Goal: Information Seeking & Learning: Learn about a topic

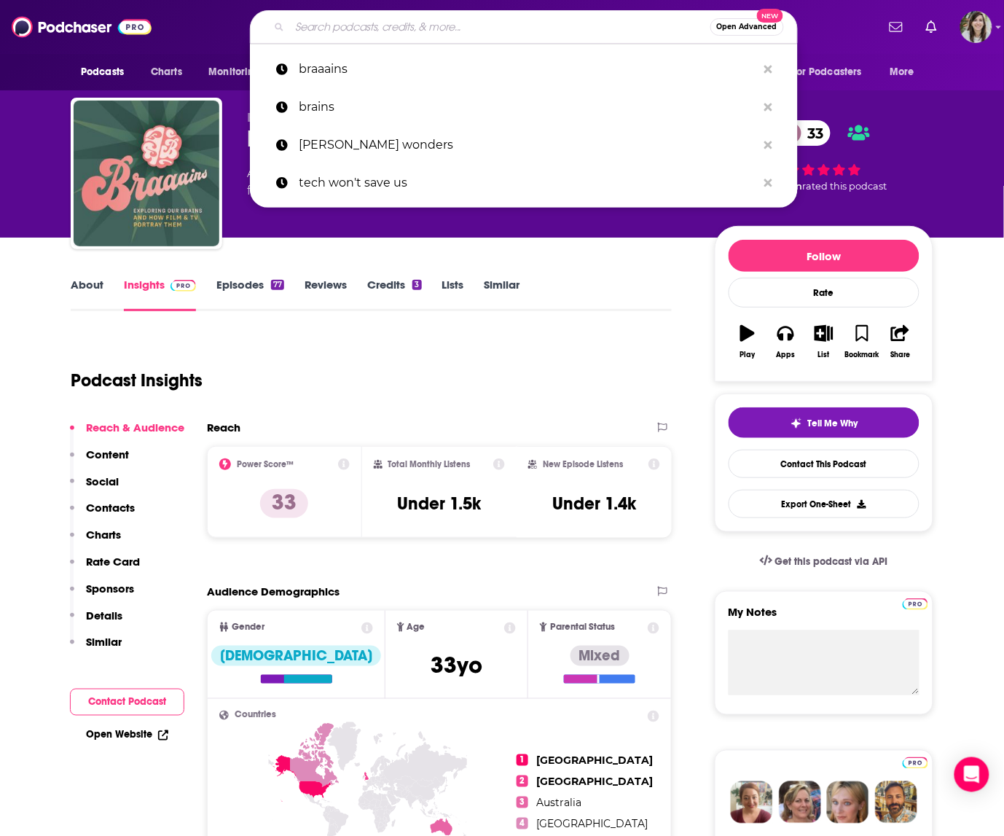
click at [333, 26] on input "Search podcasts, credits, & more..." at bounding box center [500, 26] width 421 height 23
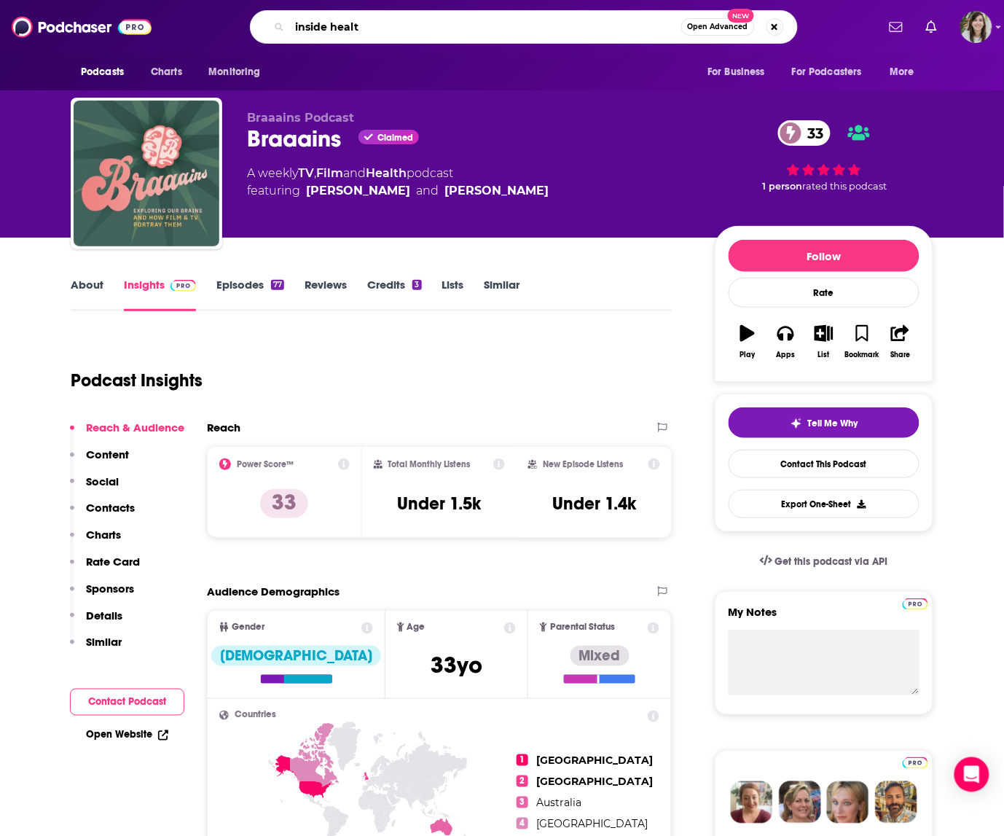
type input "inside health"
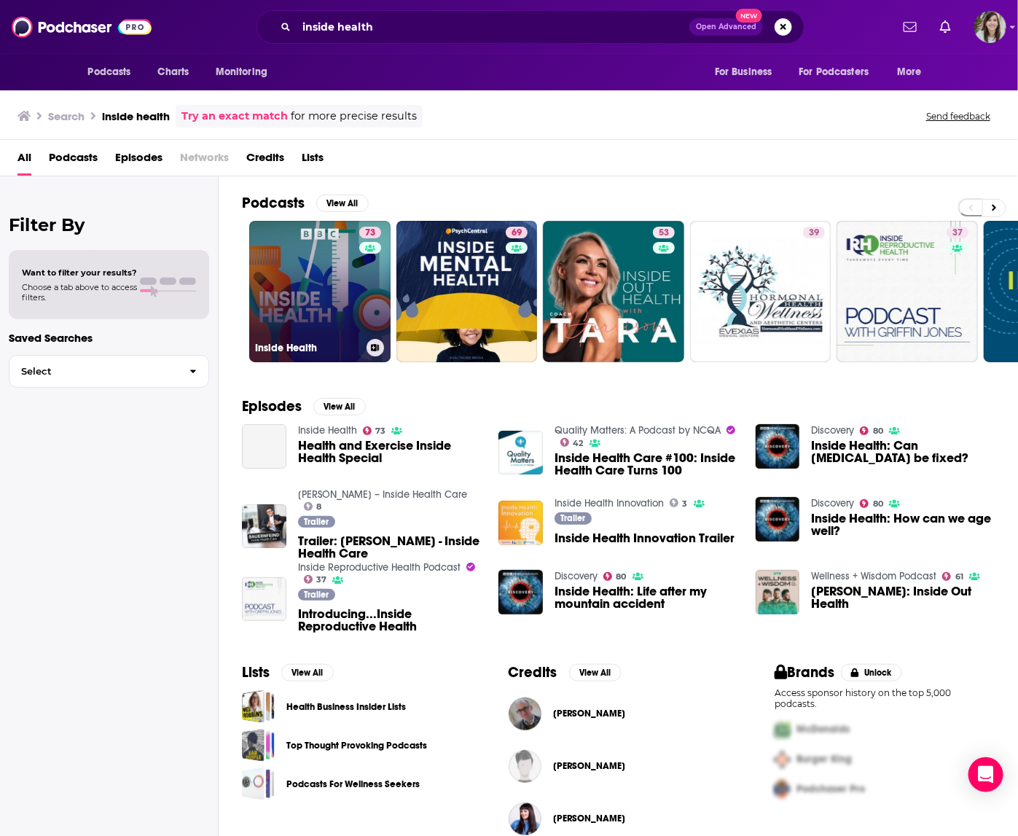
click at [294, 287] on link "73 Inside Health" at bounding box center [319, 291] width 141 height 141
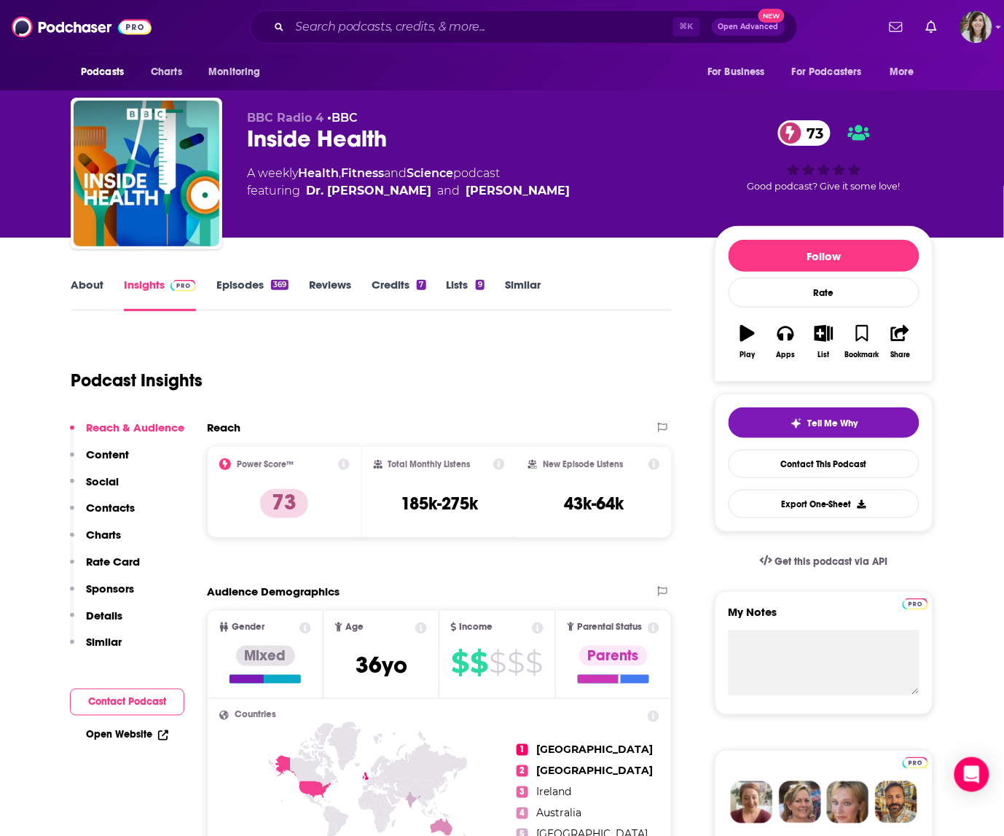
click at [88, 290] on link "About" at bounding box center [87, 295] width 33 height 34
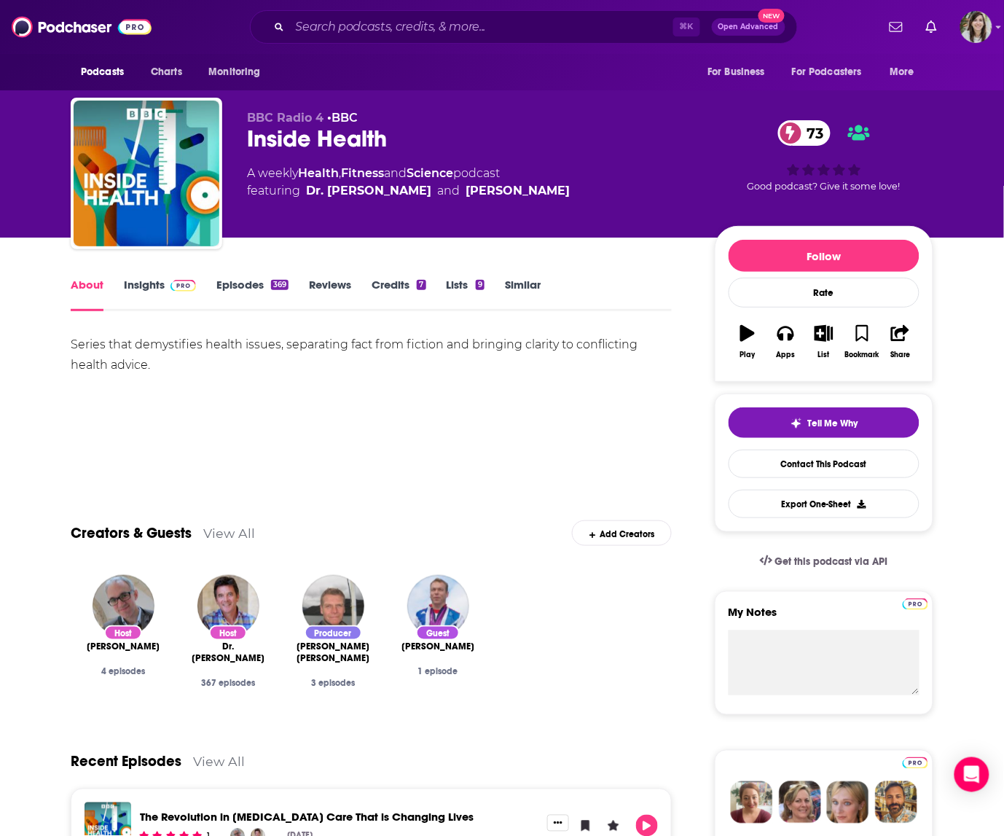
click at [233, 282] on link "Episodes 369" at bounding box center [252, 295] width 72 height 34
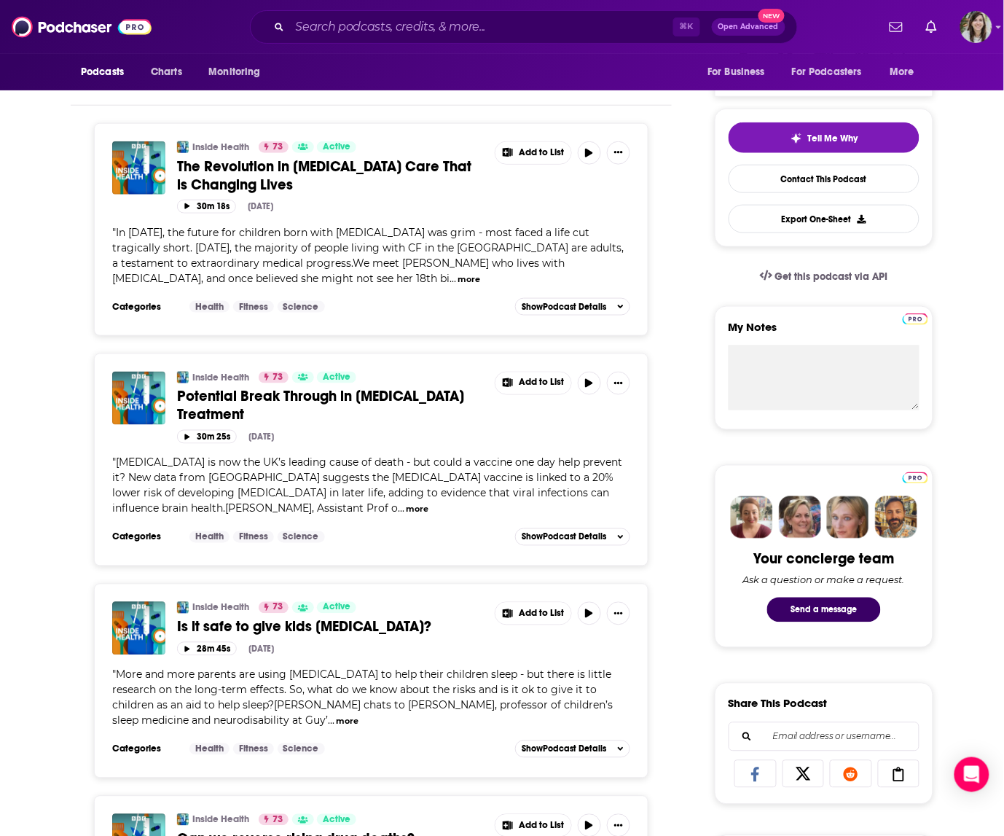
scroll to position [295, 0]
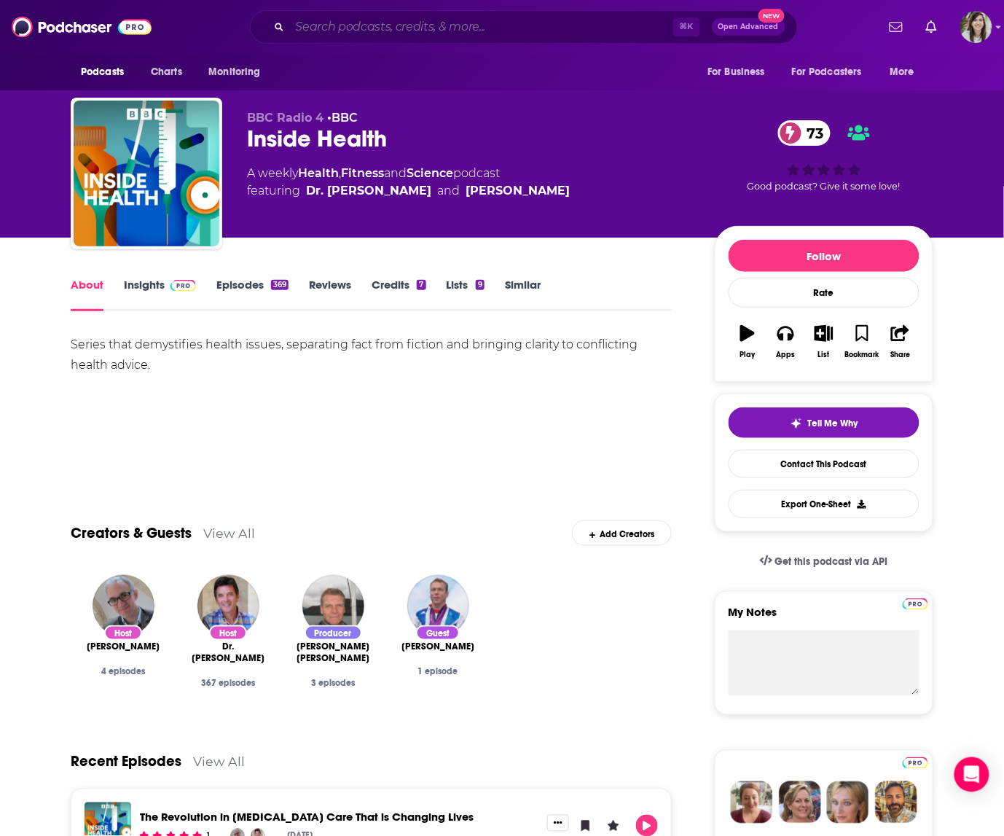
click at [365, 28] on input "Search podcasts, credits, & more..." at bounding box center [481, 26] width 383 height 23
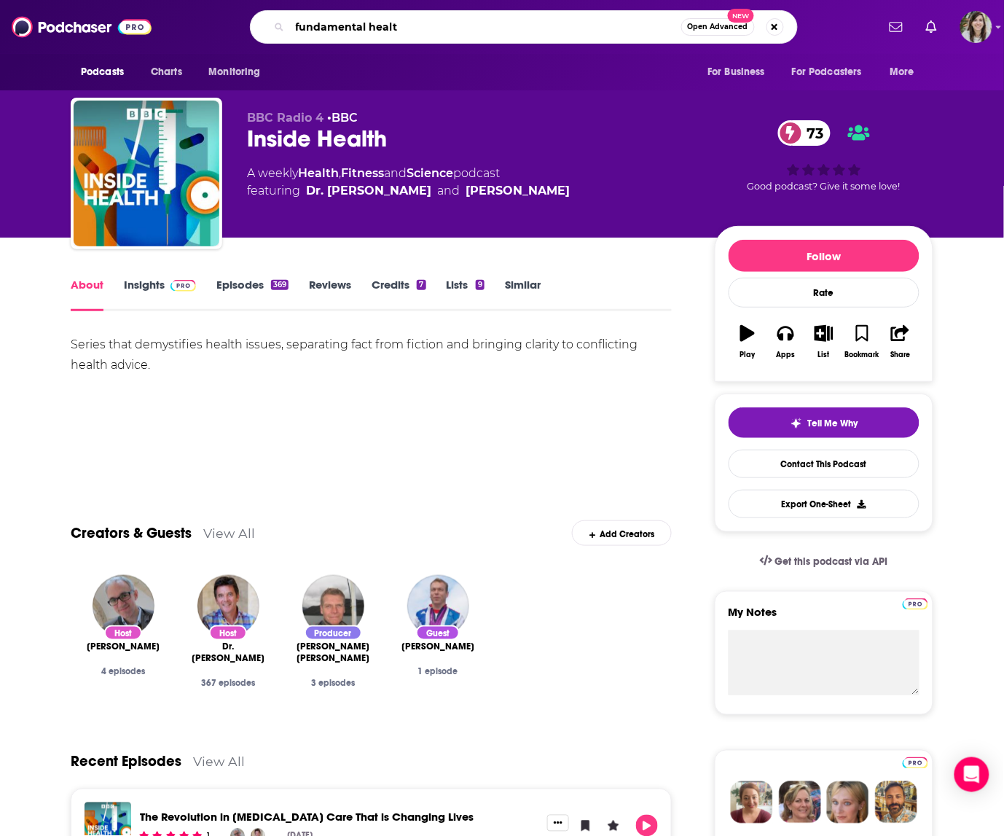
type input "fundamental health"
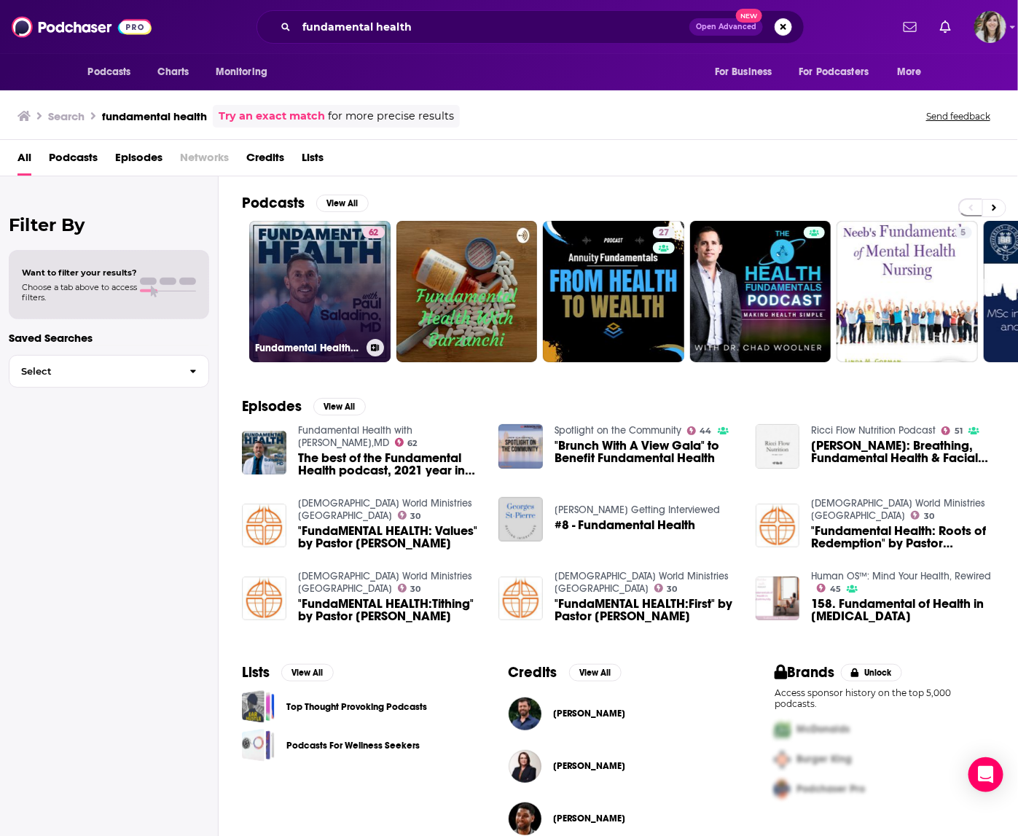
click at [262, 252] on link "62 Fundamental Health with [PERSON_NAME],[GEOGRAPHIC_DATA]" at bounding box center [319, 291] width 141 height 141
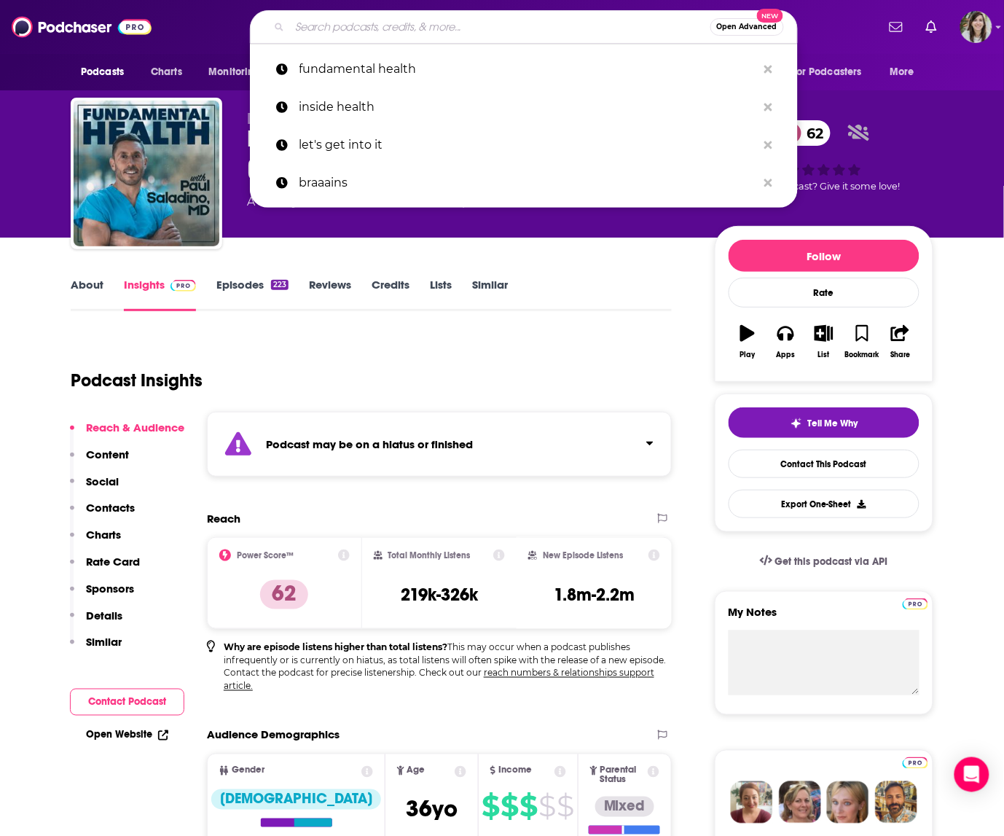
click at [352, 21] on input "Search podcasts, credits, & more..." at bounding box center [500, 26] width 421 height 23
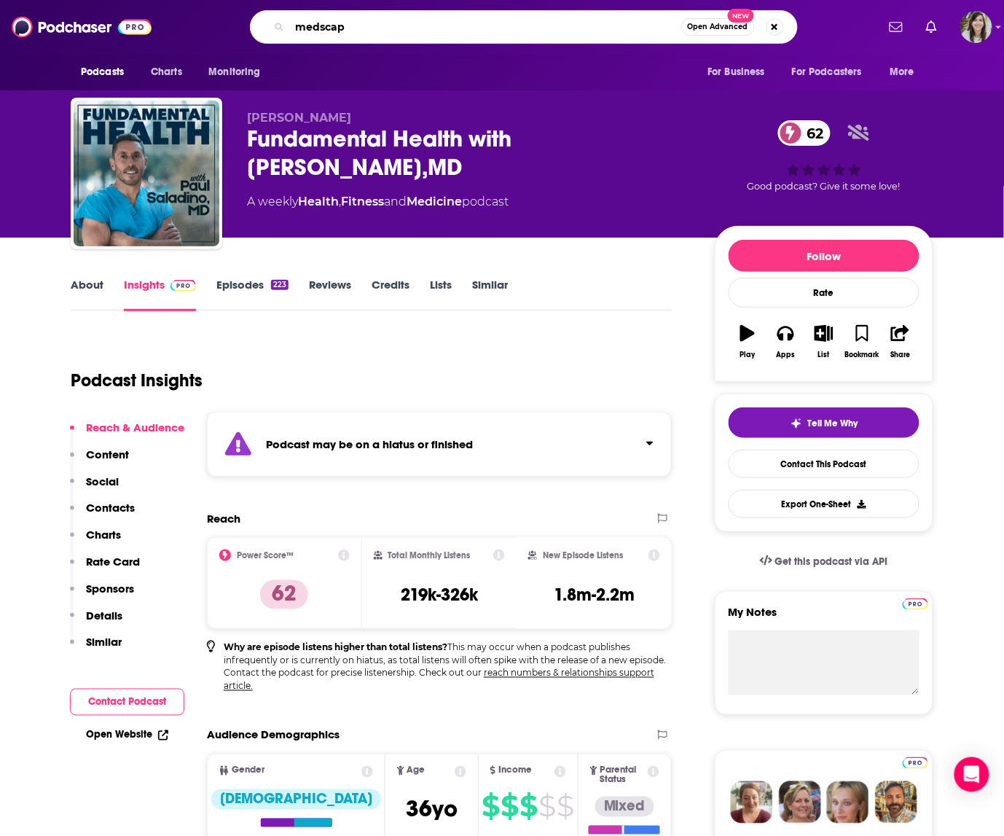
type input "medscape"
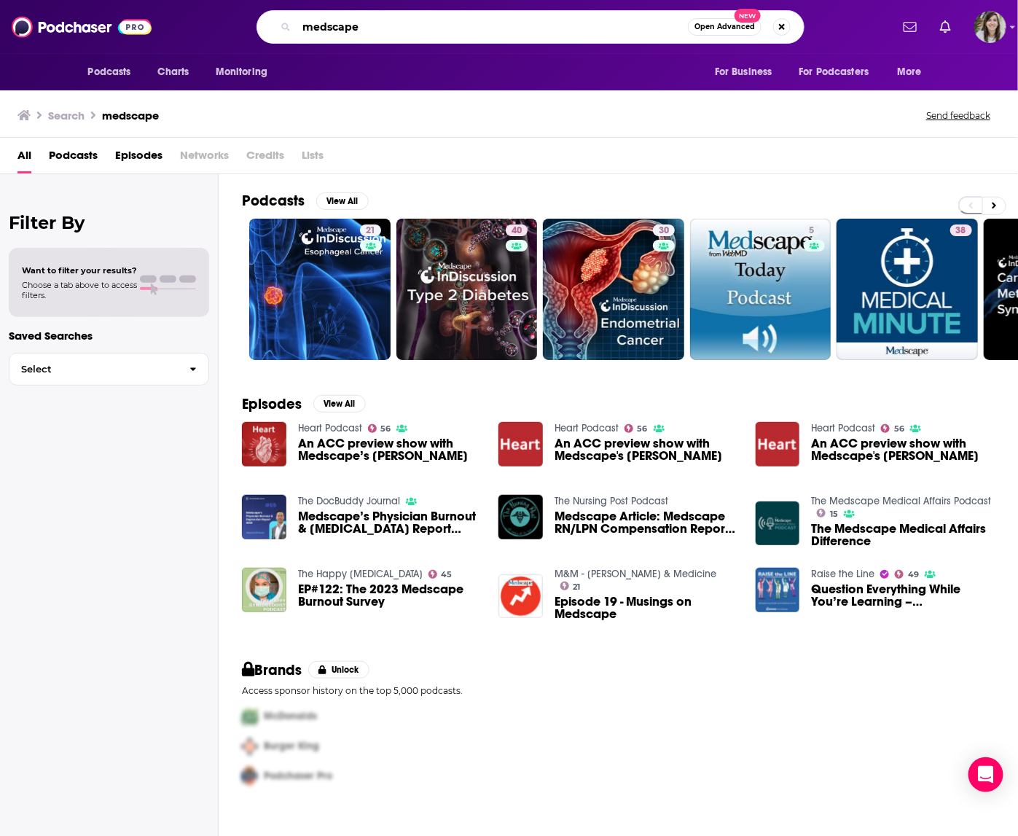
click at [375, 34] on input "medscape" at bounding box center [492, 26] width 391 height 23
type input "body stuff"
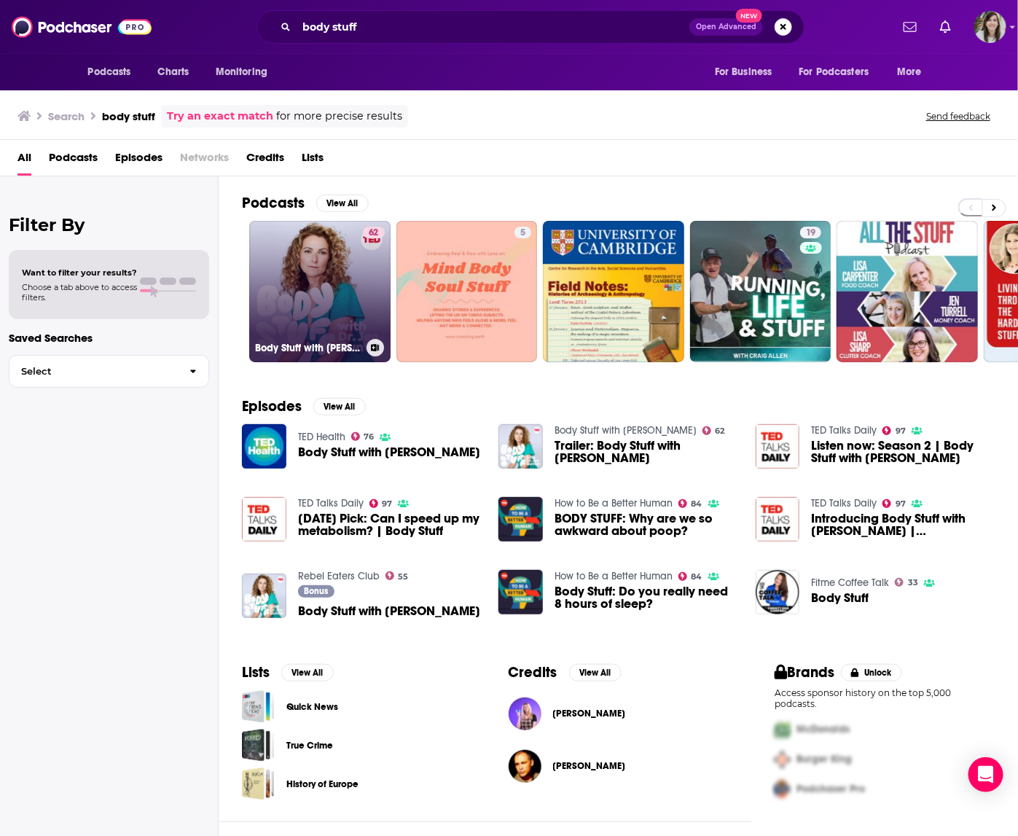
click at [314, 291] on link "62 Body Stuff with [PERSON_NAME]" at bounding box center [319, 291] width 141 height 141
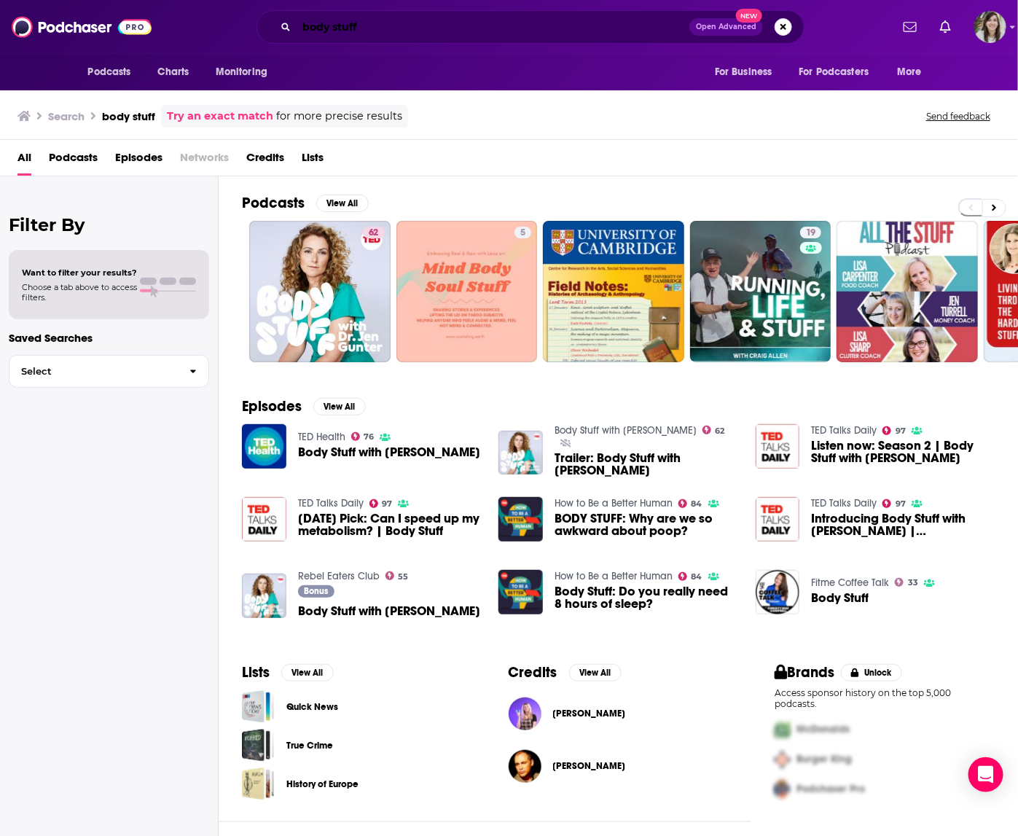
click at [354, 26] on input "body stuff" at bounding box center [493, 26] width 393 height 23
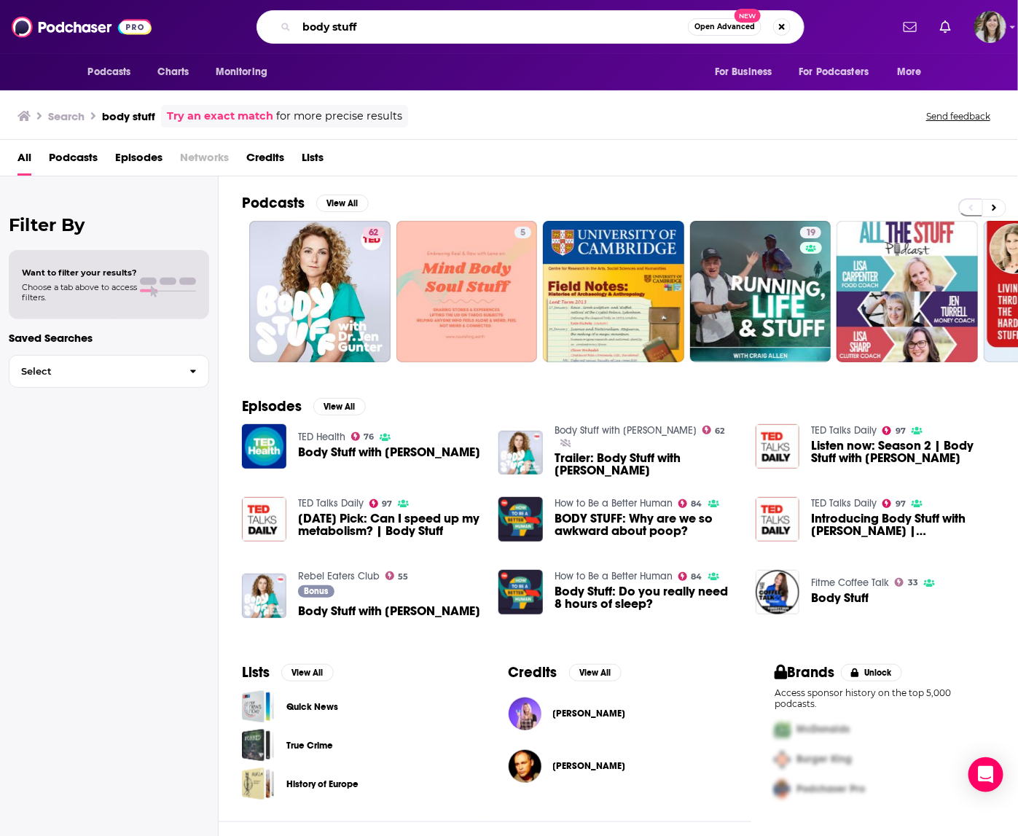
click at [354, 26] on input "body stuff" at bounding box center [492, 26] width 391 height 23
type input "death panel"
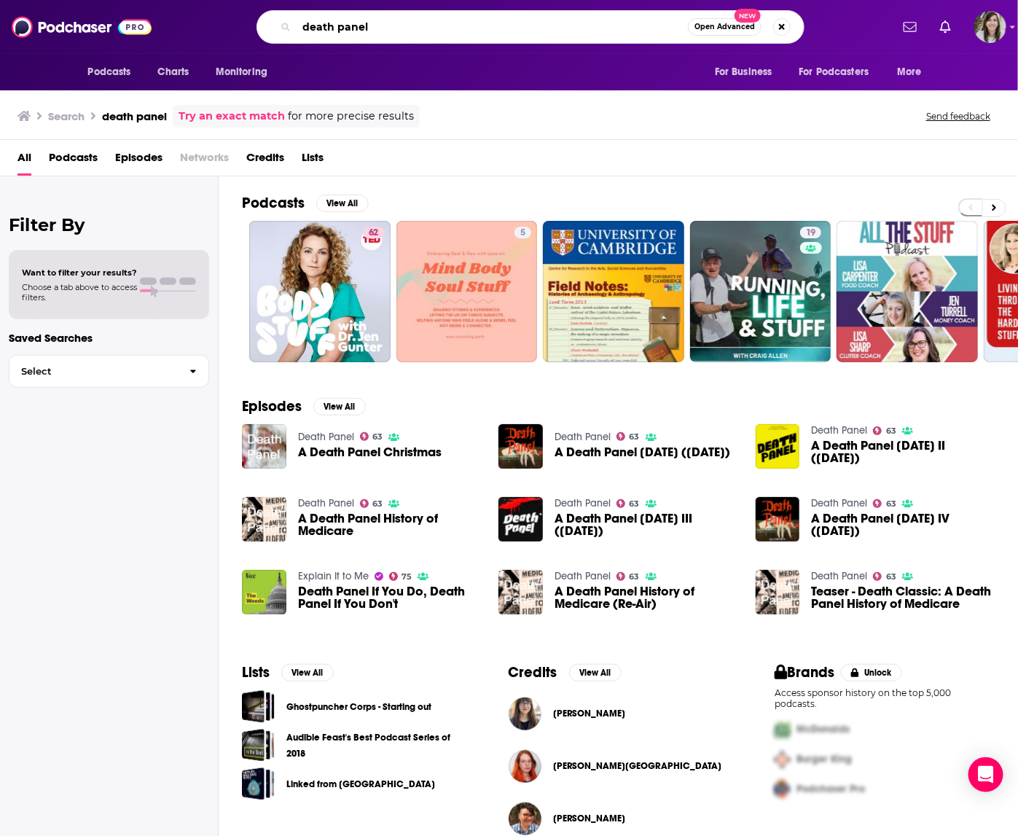
click at [405, 28] on input "death panel" at bounding box center [492, 26] width 391 height 23
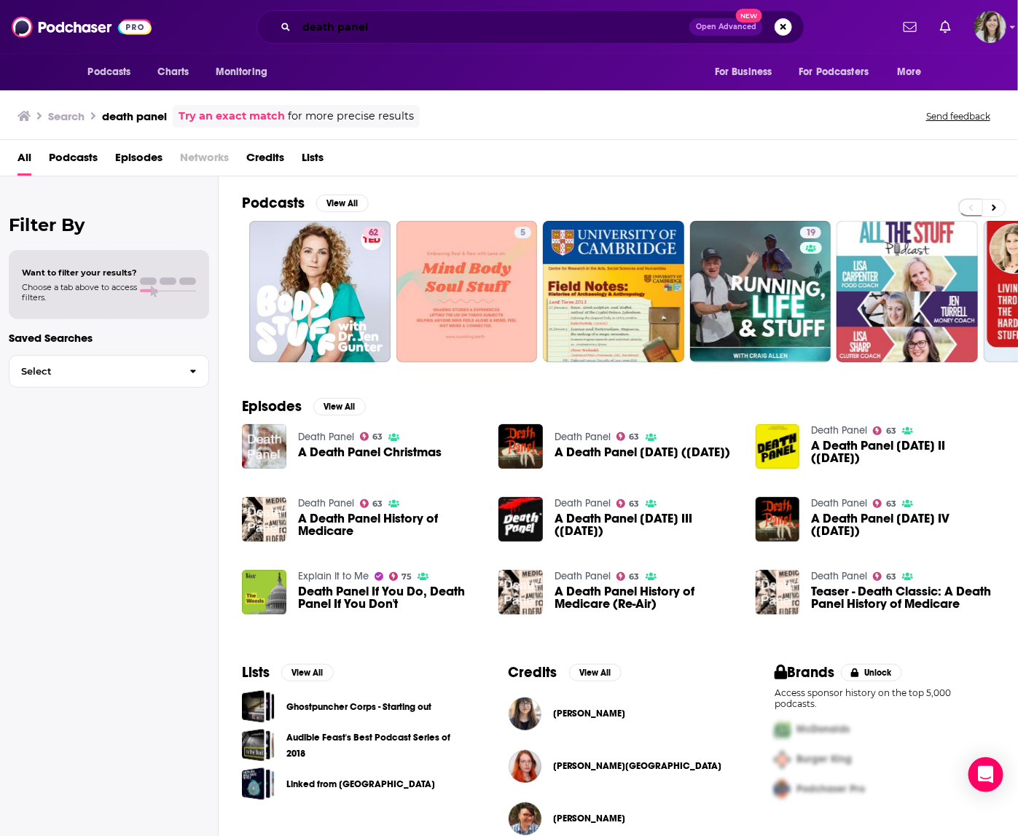
click at [404, 29] on input "death panel" at bounding box center [493, 26] width 393 height 23
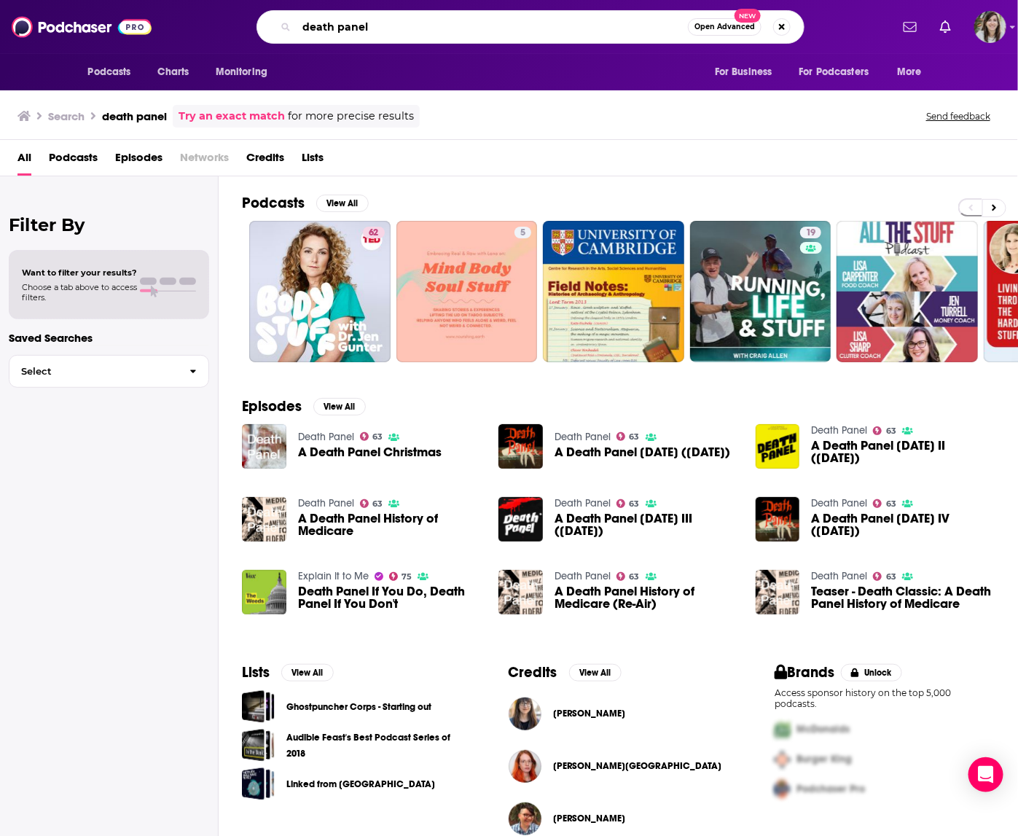
click at [347, 27] on input "death panel" at bounding box center [492, 26] width 391 height 23
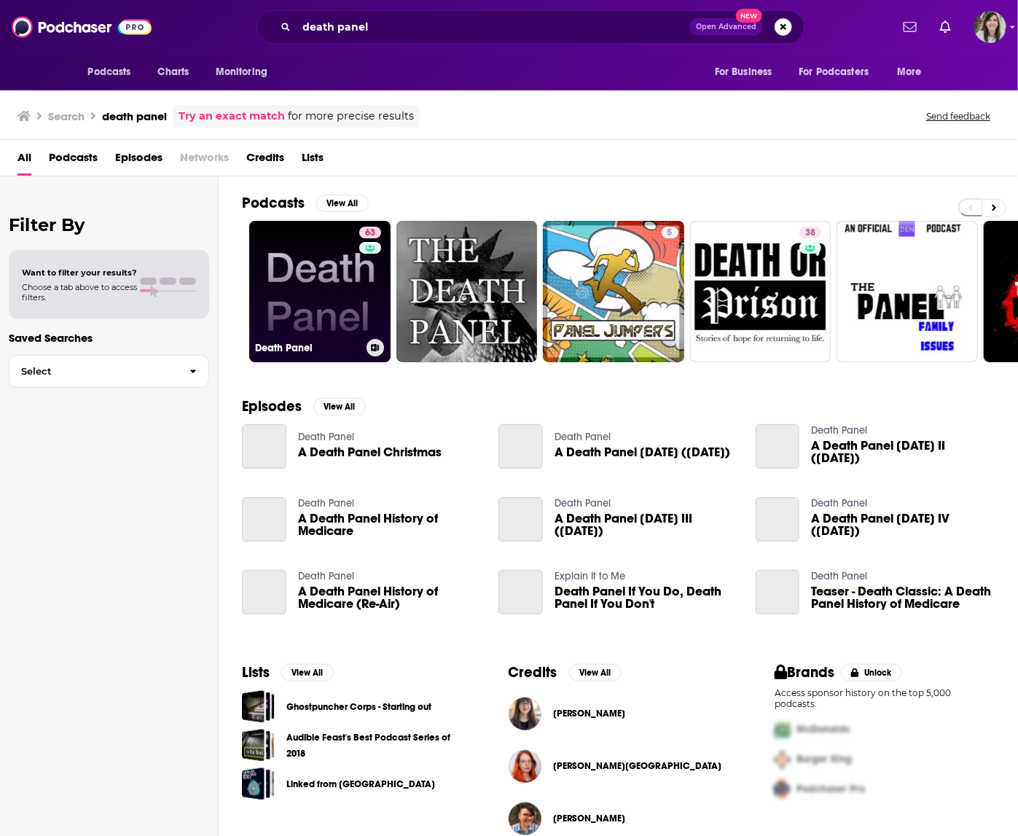
click at [308, 298] on link "63 Death Panel" at bounding box center [319, 291] width 141 height 141
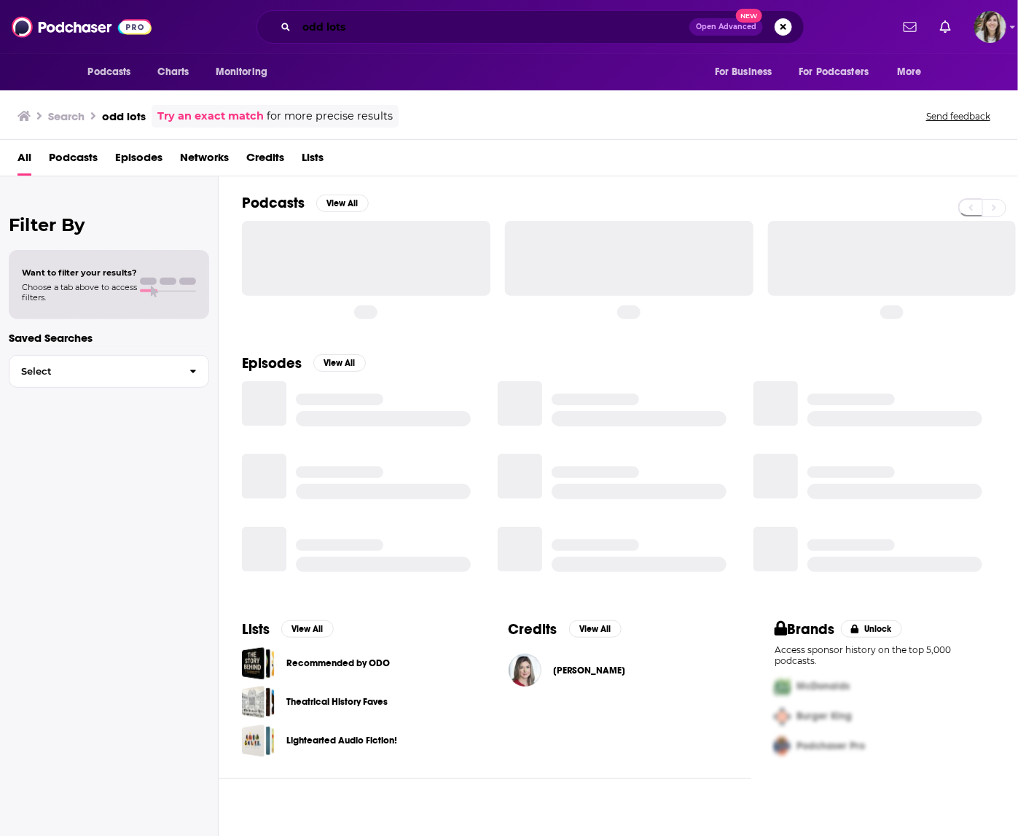
click at [369, 32] on input "odd lots" at bounding box center [493, 26] width 393 height 23
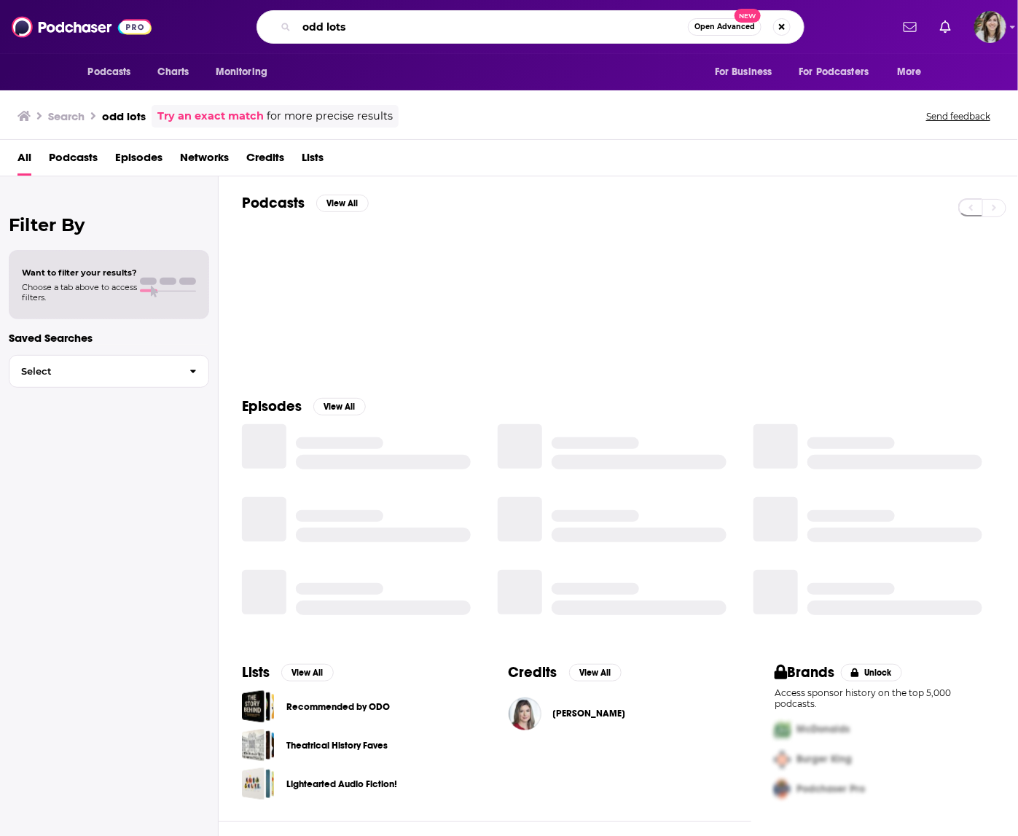
click at [369, 32] on input "odd lots" at bounding box center [492, 26] width 391 height 23
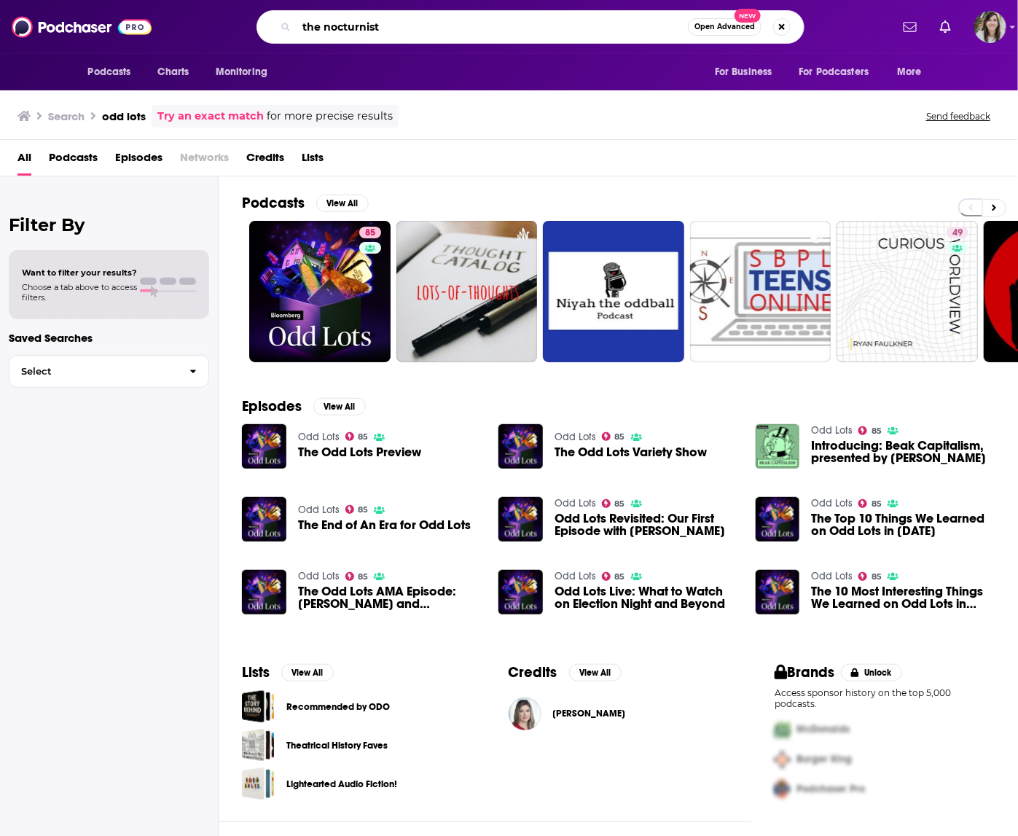
type input "the nocturnist"
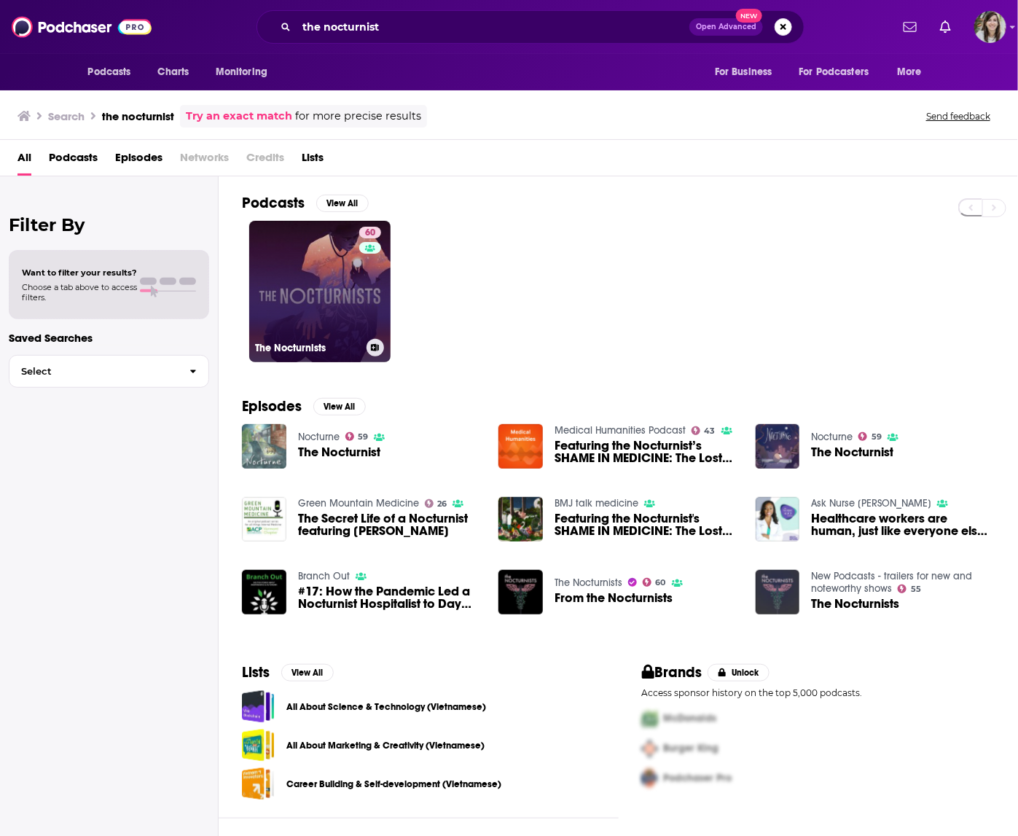
click at [321, 259] on link "60 The Nocturnists" at bounding box center [319, 291] width 141 height 141
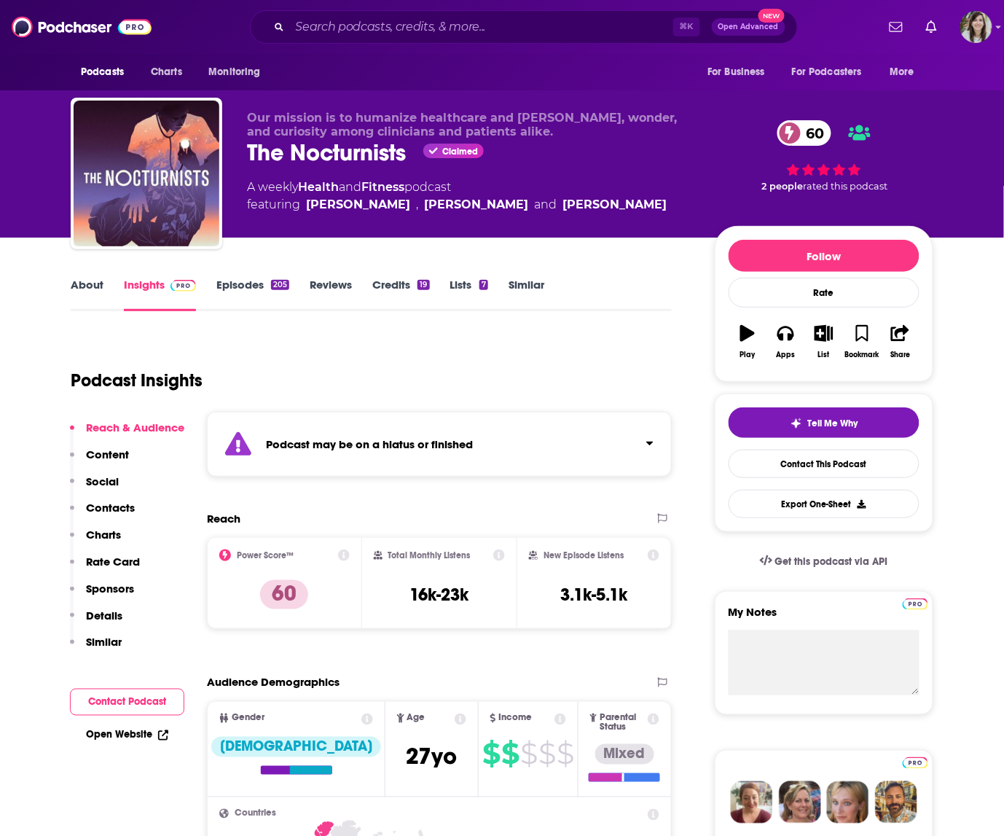
click at [502, 369] on div "Podcast Insights" at bounding box center [366, 372] width 590 height 74
click at [423, 30] on input "Search podcasts, credits, & more..." at bounding box center [481, 26] width 383 height 23
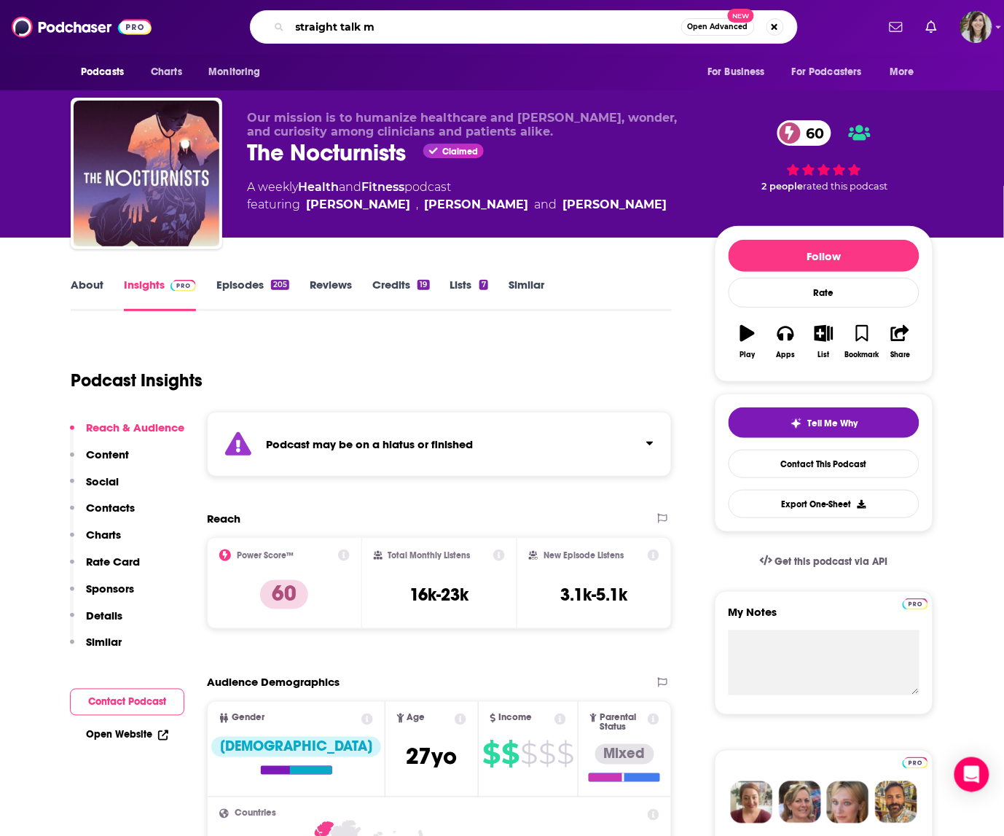
type input "straight talk md"
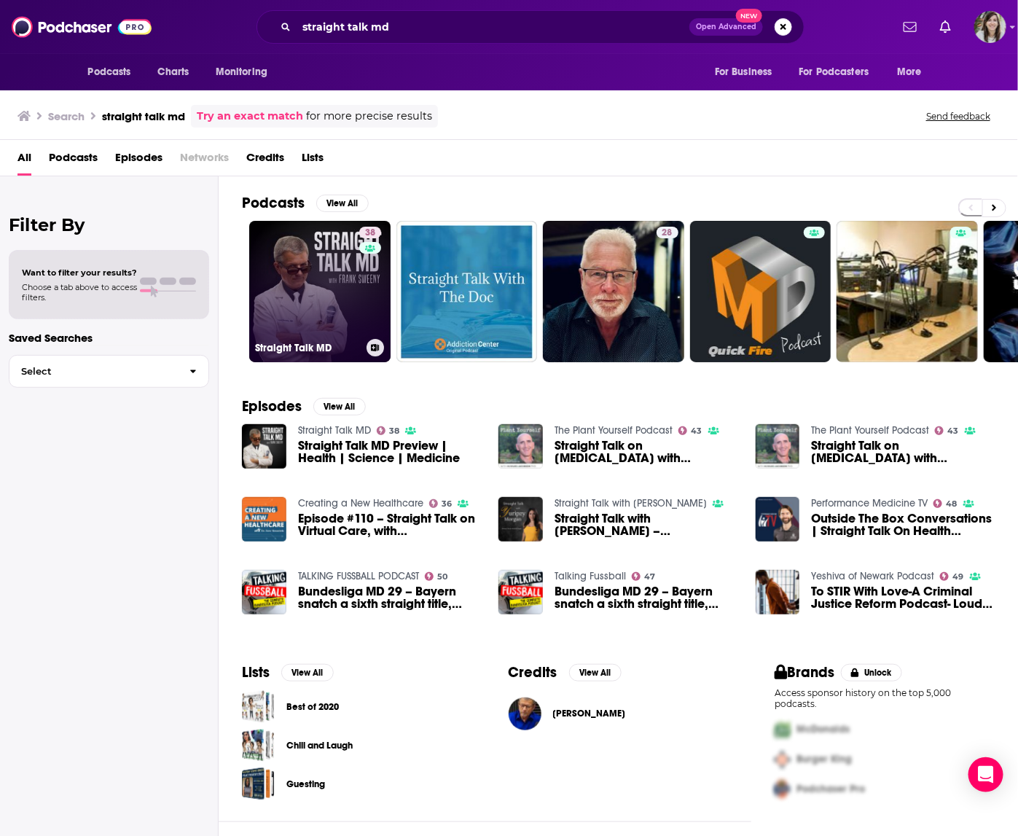
click at [319, 266] on link "38 Straight Talk MD" at bounding box center [319, 291] width 141 height 141
